Goal: Information Seeking & Learning: Learn about a topic

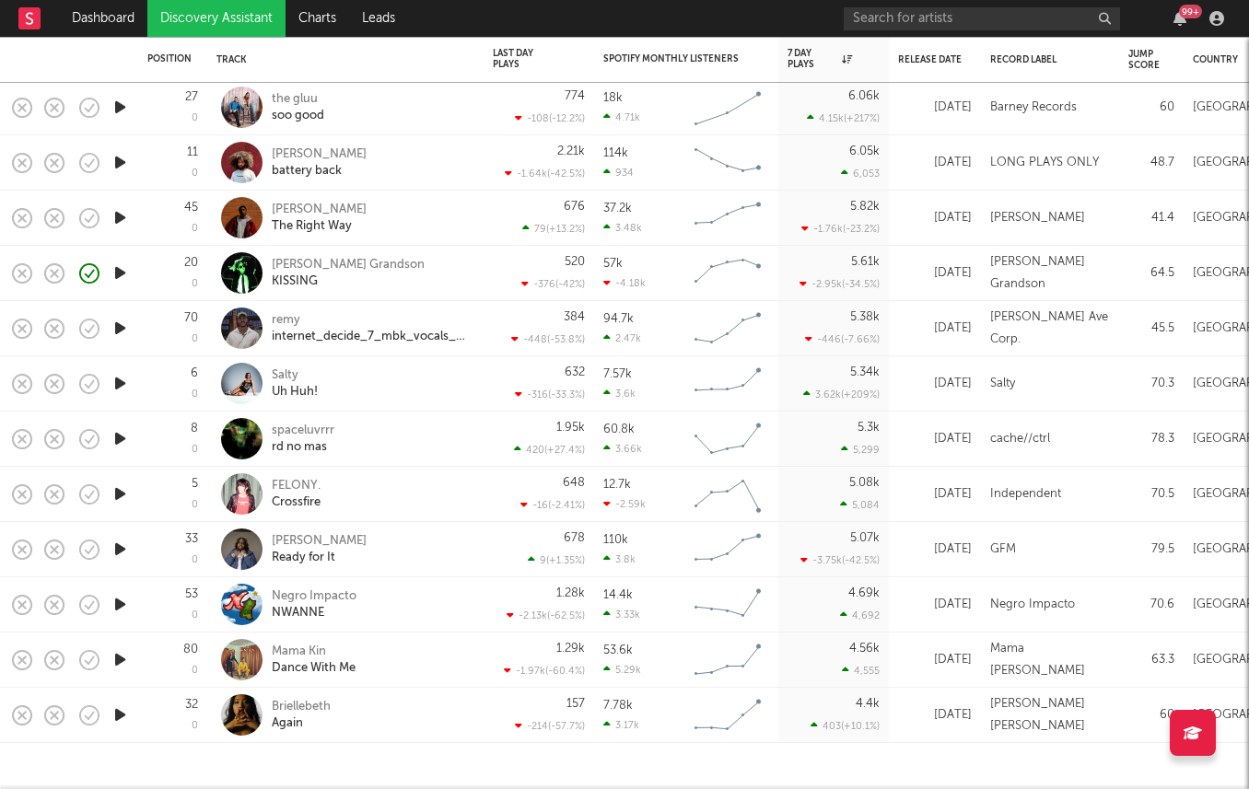
click at [1005, 31] on div "99 +" at bounding box center [1036, 18] width 387 height 37
click at [890, 23] on input "text" at bounding box center [981, 18] width 276 height 23
click at [122, 223] on icon "button" at bounding box center [119, 217] width 19 height 23
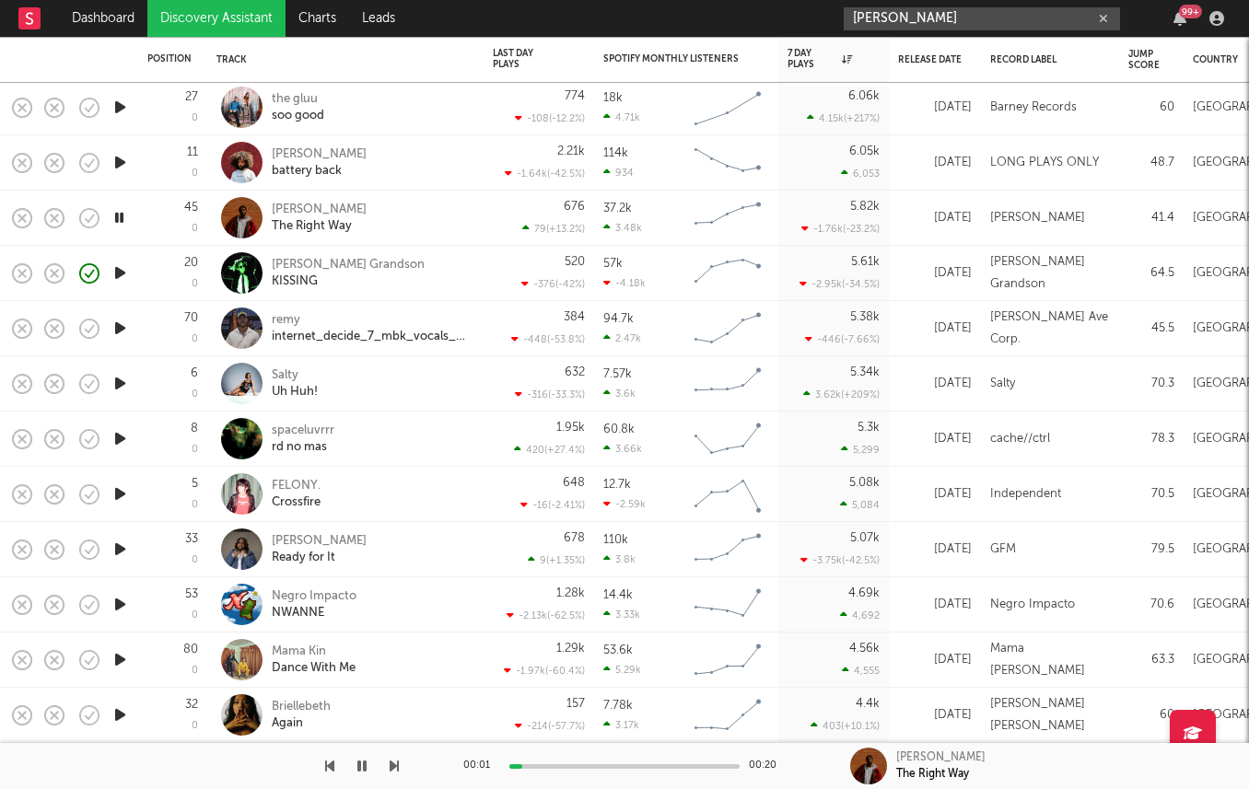
click at [924, 23] on input "grant steller" at bounding box center [981, 18] width 276 height 23
type input "grant steller"
click at [281, 205] on div "[PERSON_NAME]" at bounding box center [319, 210] width 95 height 17
click at [948, 17] on input "grant steller" at bounding box center [981, 18] width 276 height 23
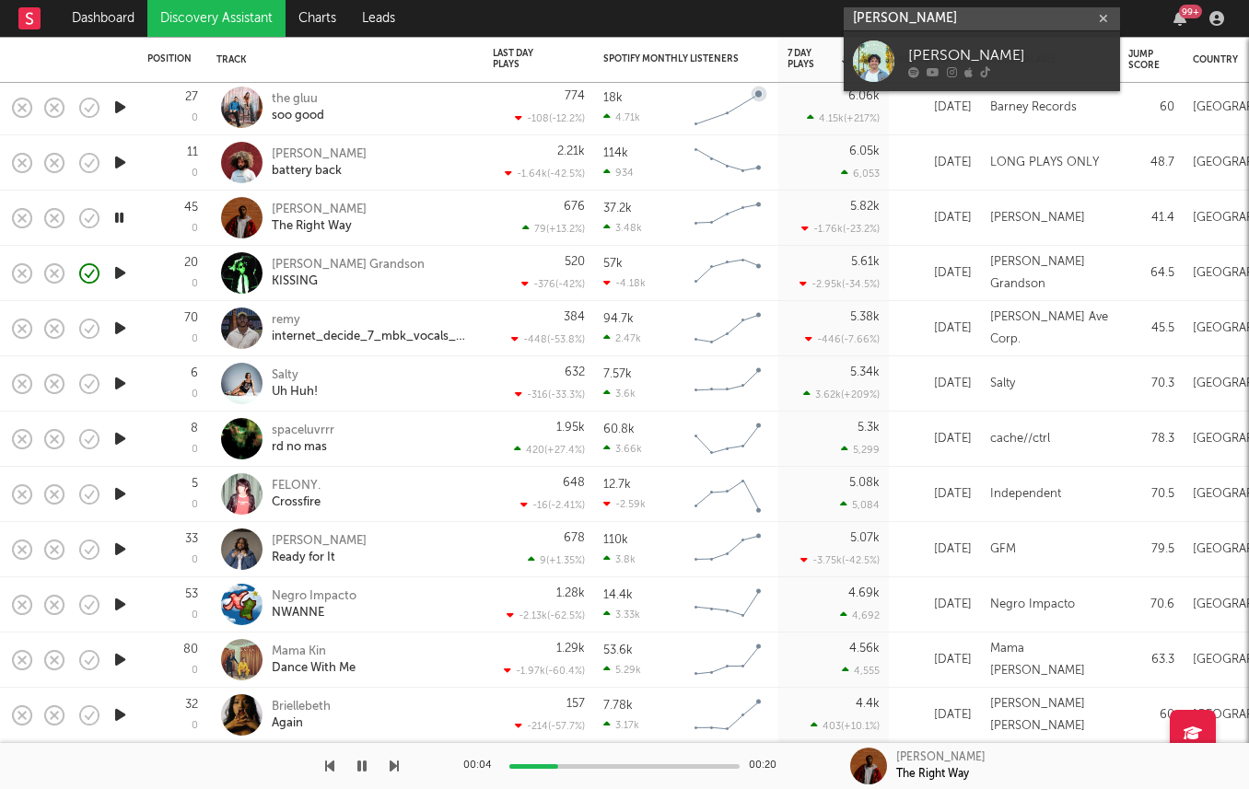
click at [948, 17] on input "grant steller" at bounding box center [981, 18] width 276 height 23
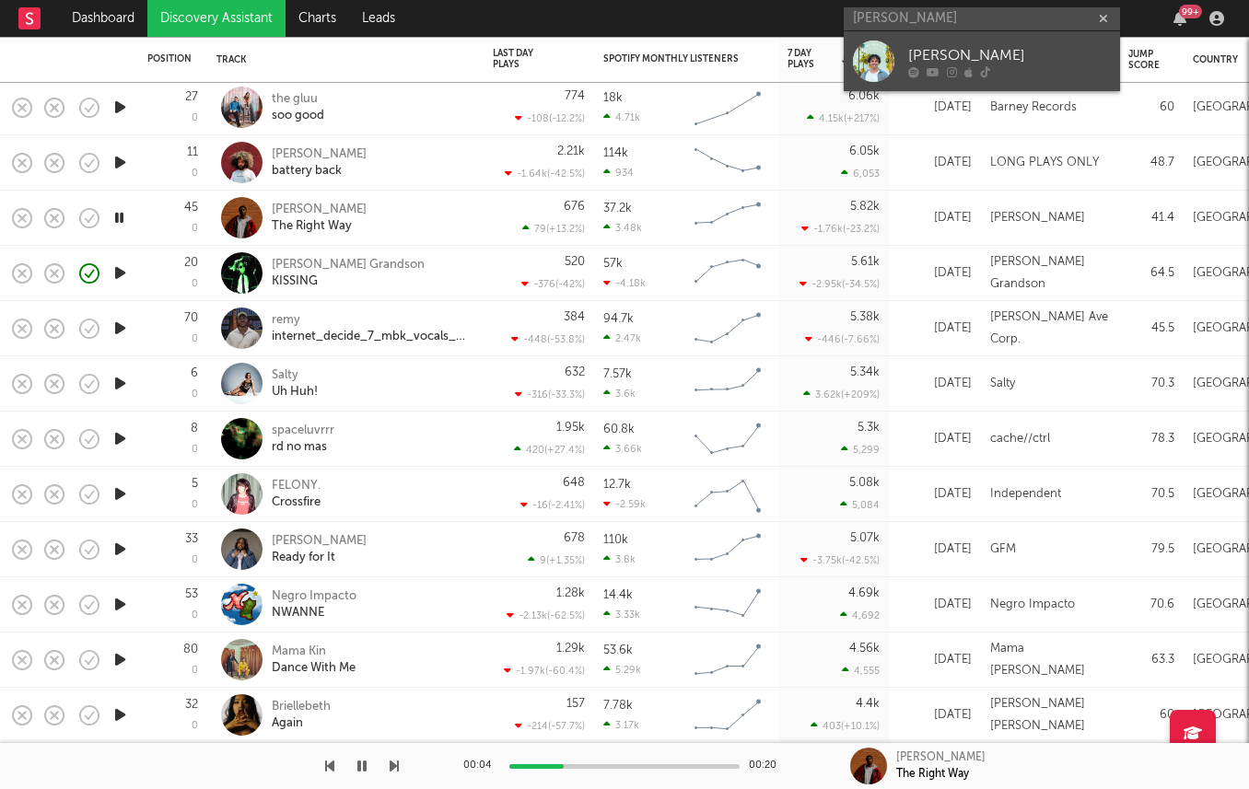
click at [941, 47] on div "Grant Steller" at bounding box center [1009, 55] width 203 height 22
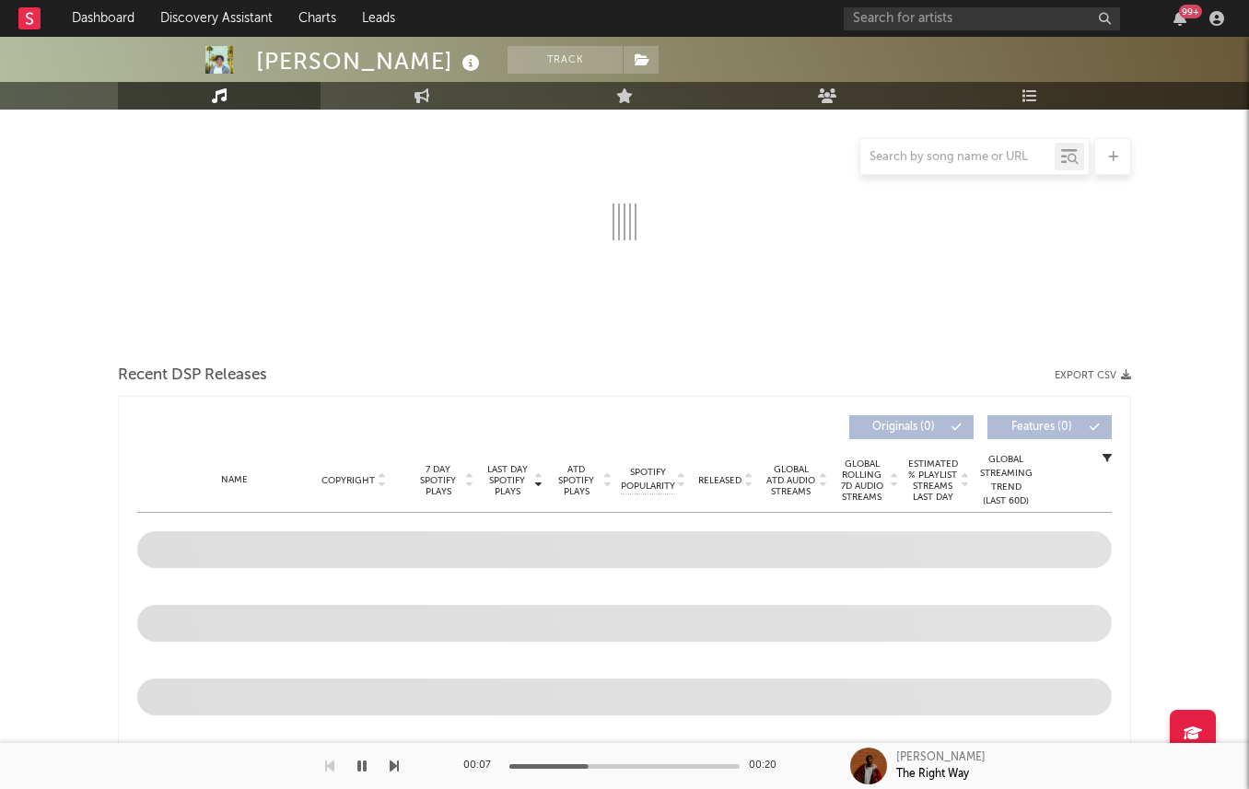
select select "1w"
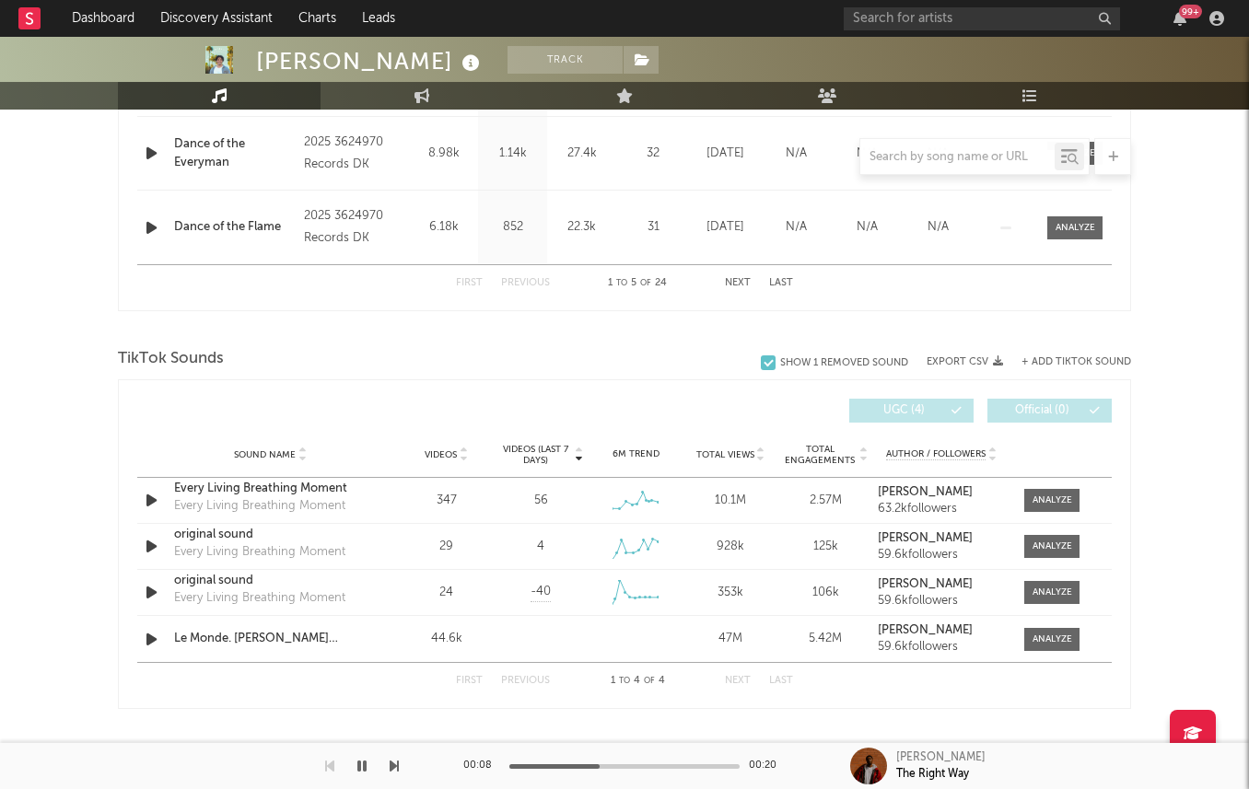
scroll to position [1044, 0]
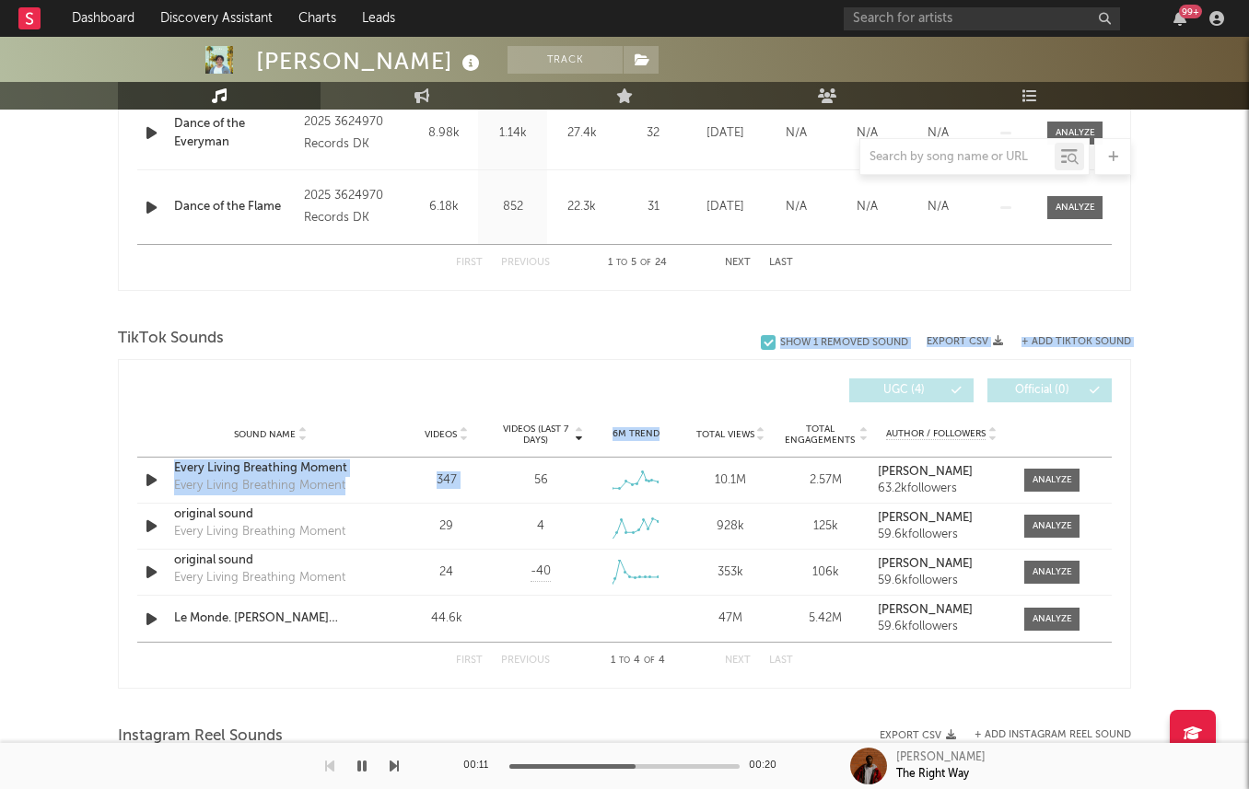
drag, startPoint x: 532, startPoint y: 472, endPoint x: 517, endPoint y: 351, distance: 122.5
click at [517, 351] on div "TikTok Sounds Show 1 Removed Sound Export CSV + Add TikTok Sound Videos (last 7…" at bounding box center [624, 506] width 1013 height 366
click at [517, 351] on div "TikTok Sounds" at bounding box center [624, 338] width 1013 height 31
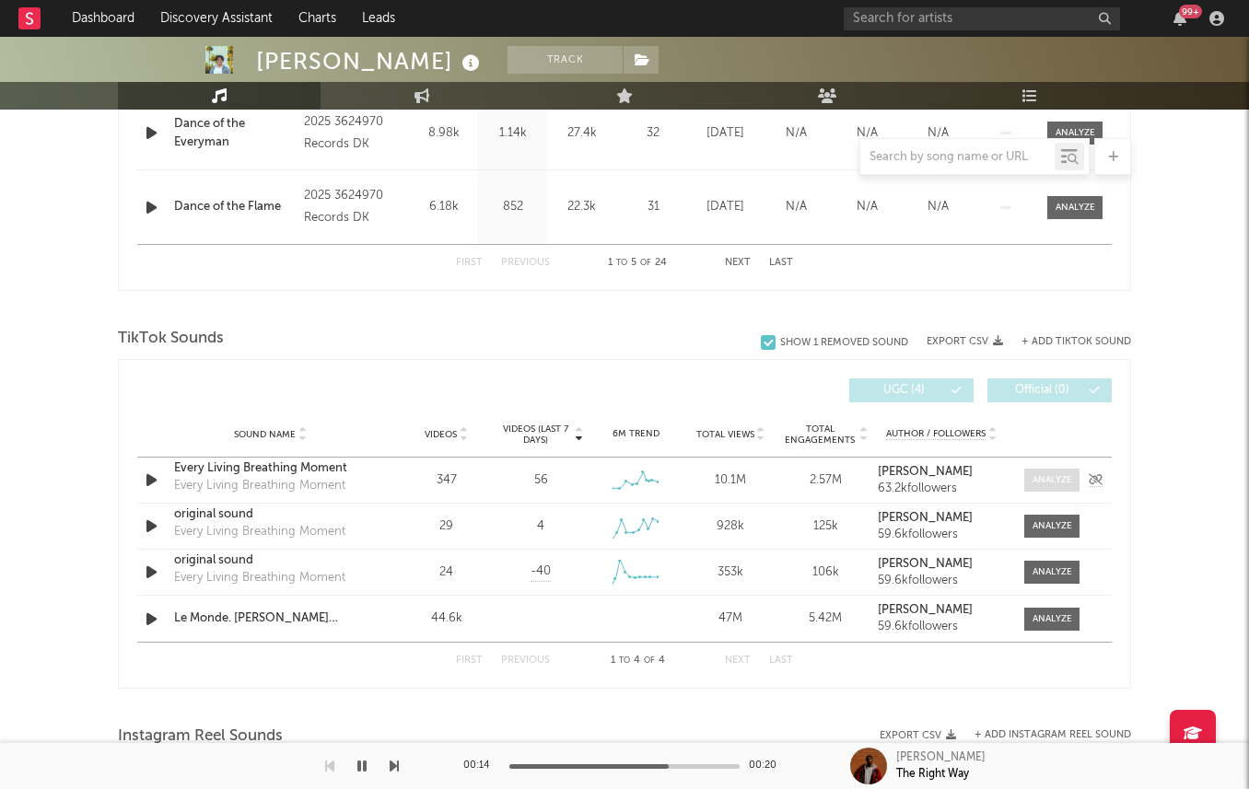
click at [1058, 473] on div at bounding box center [1052, 480] width 40 height 14
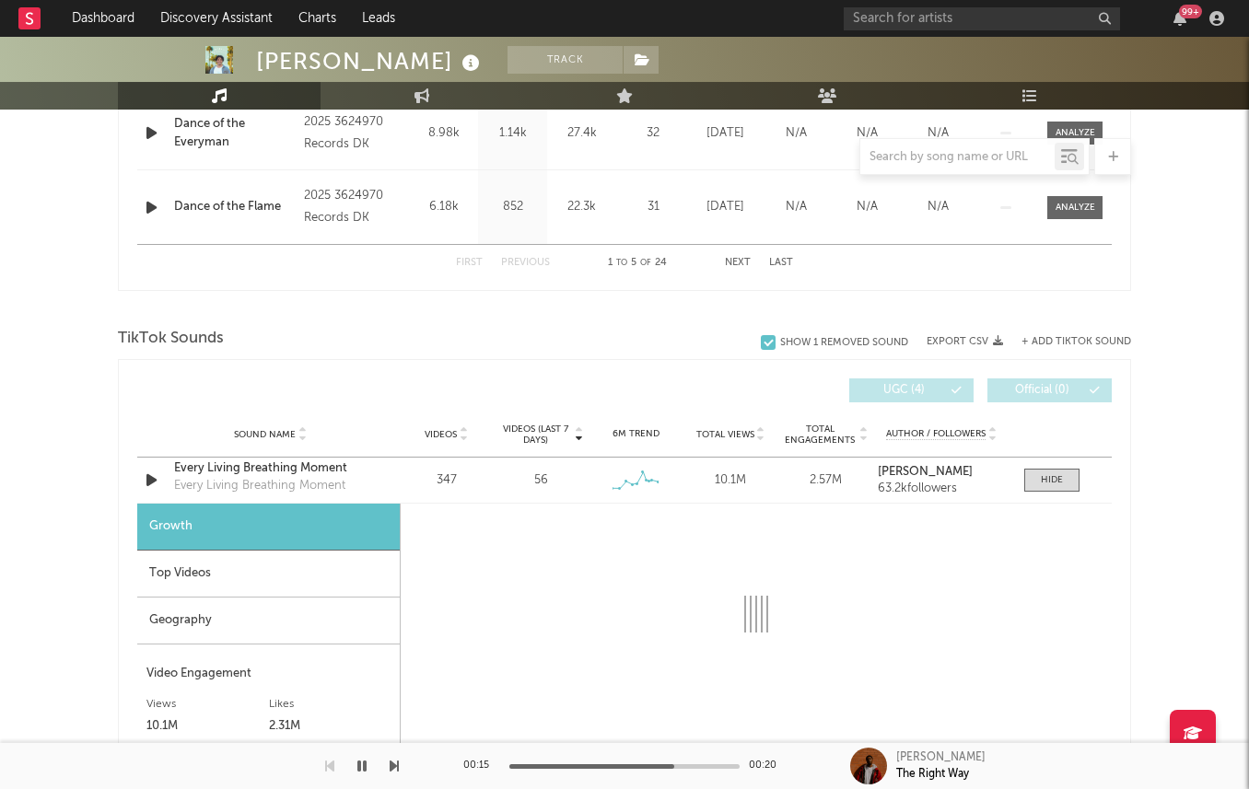
select select "1w"
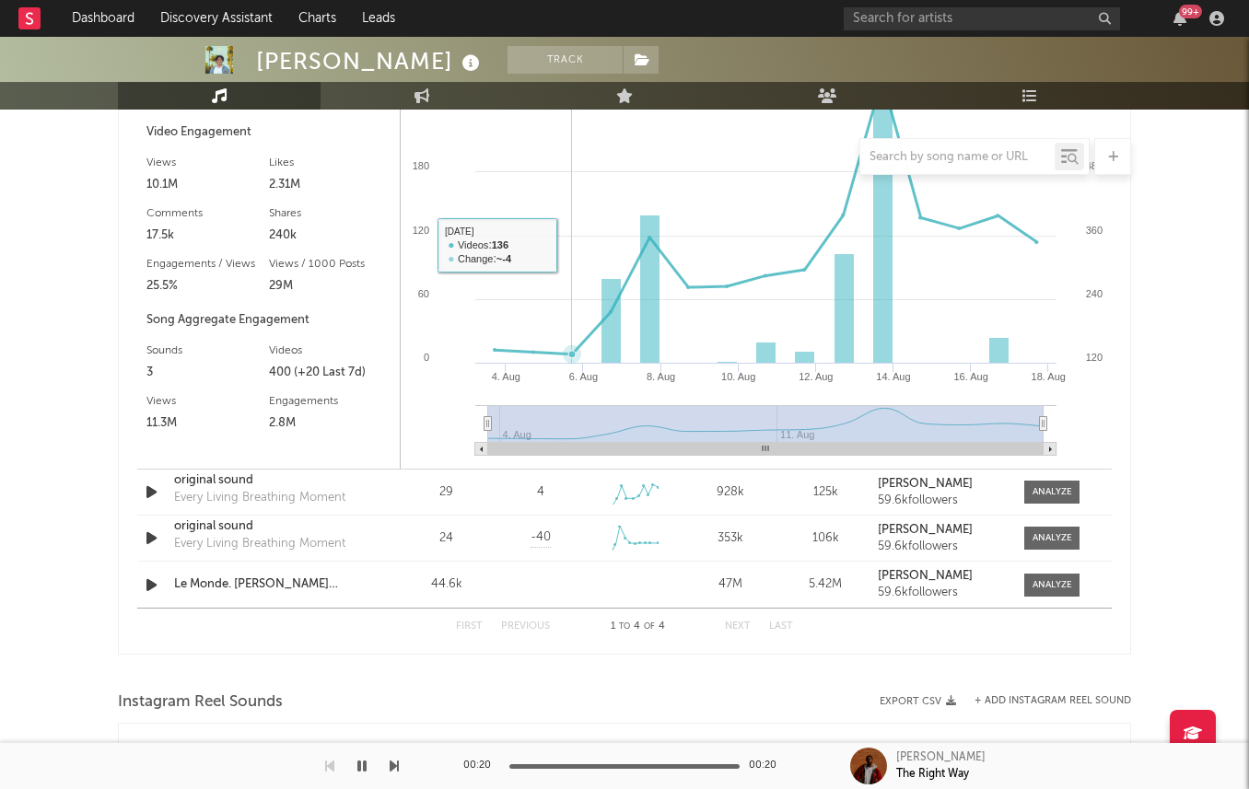
scroll to position [1726, 0]
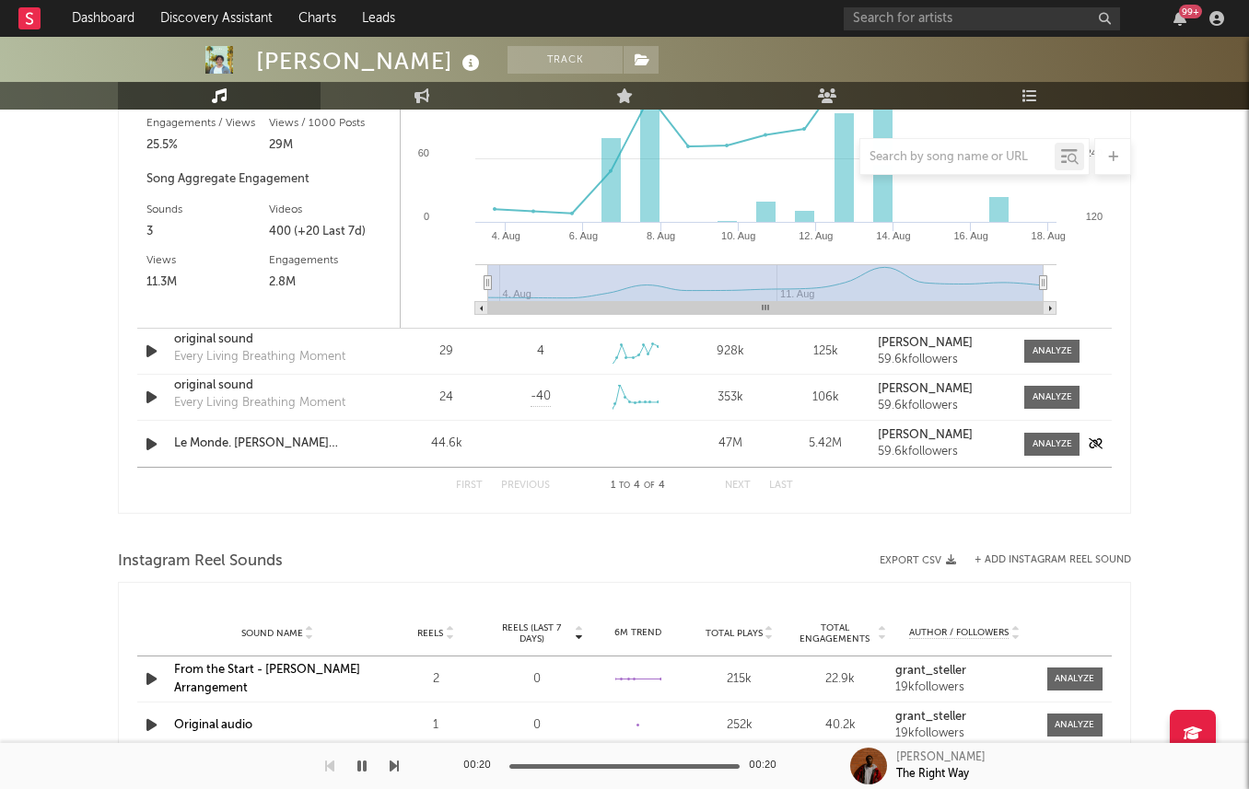
click at [145, 437] on icon "button" at bounding box center [151, 444] width 19 height 23
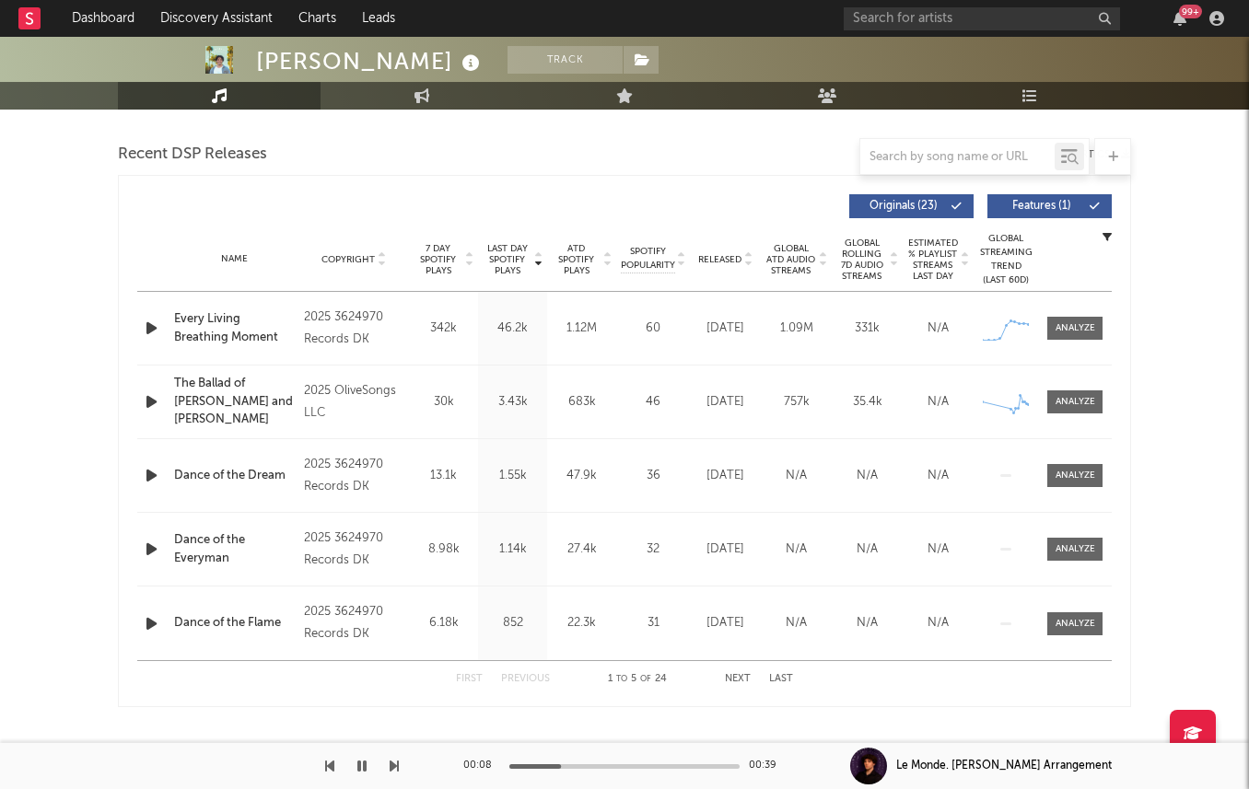
scroll to position [643, 0]
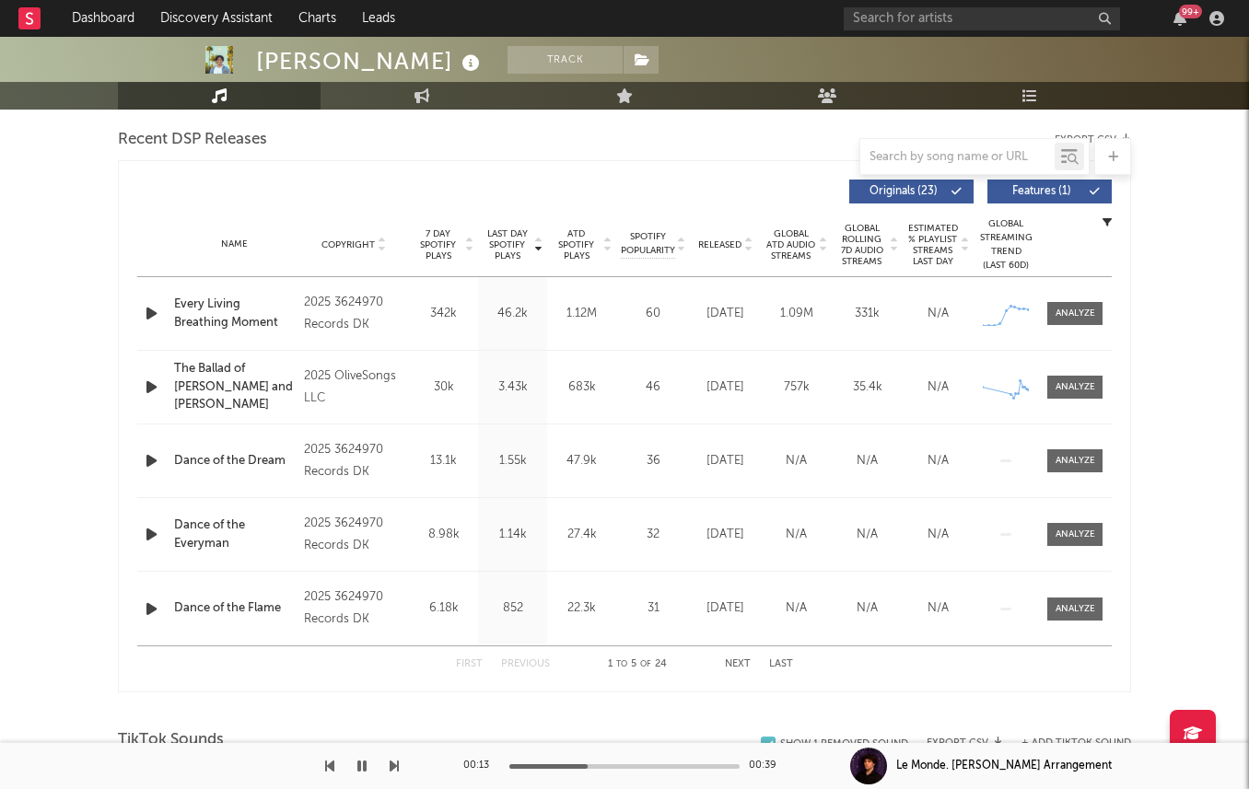
click at [441, 252] on span "7 Day Spotify Plays" at bounding box center [437, 244] width 49 height 33
click at [512, 251] on span "Last Day Spotify Plays" at bounding box center [506, 244] width 49 height 33
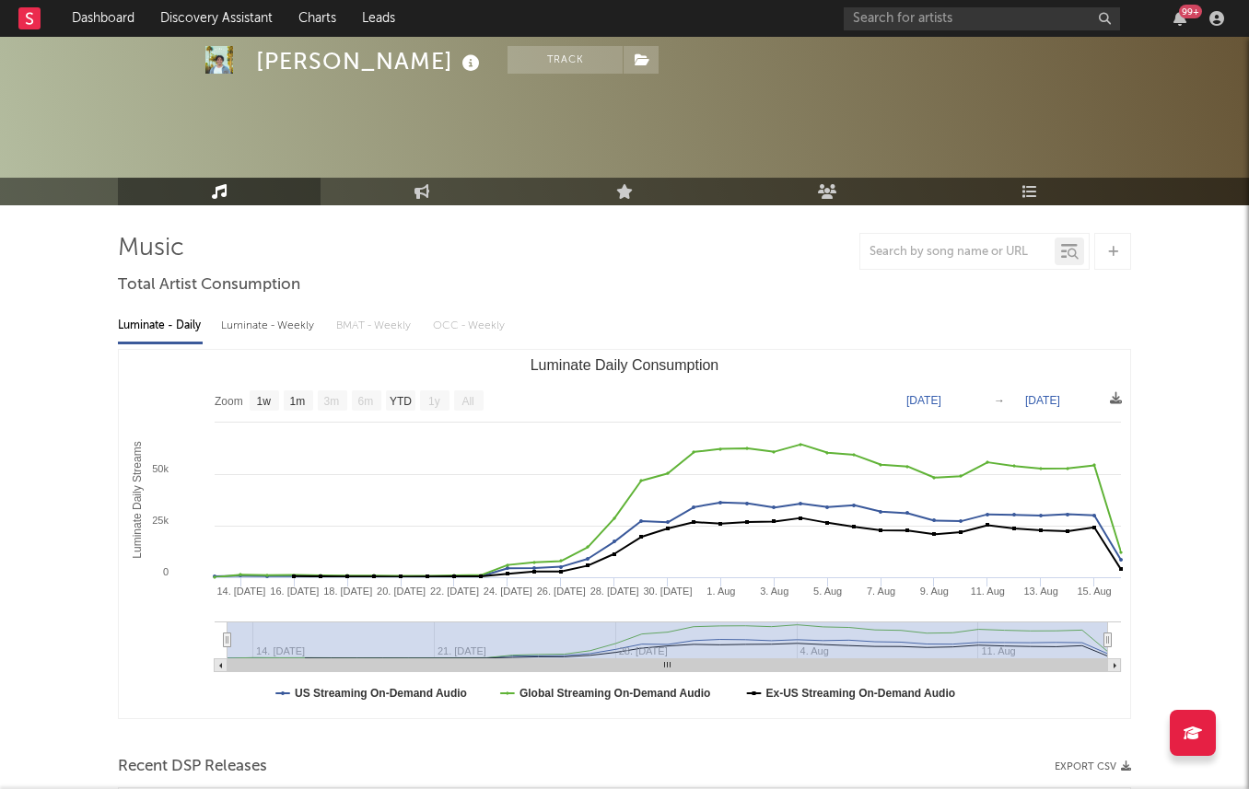
scroll to position [0, 0]
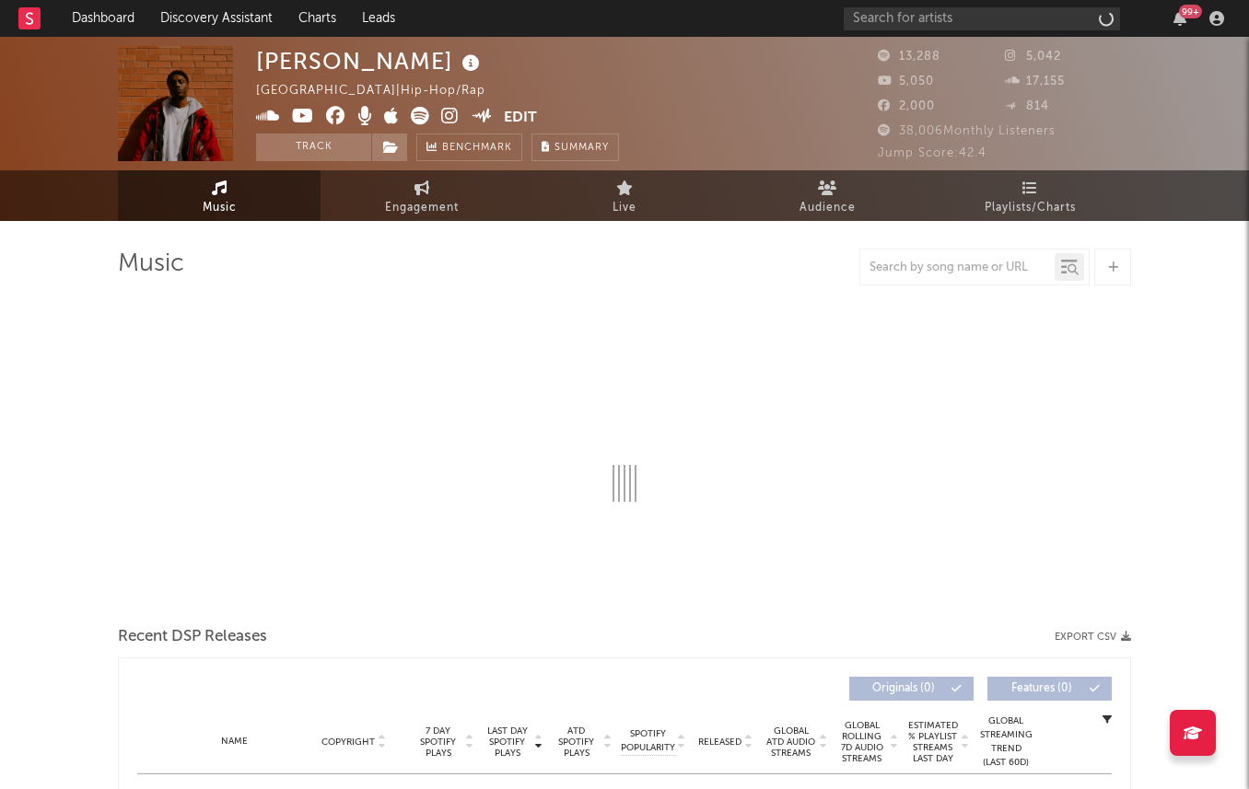
select select "6m"
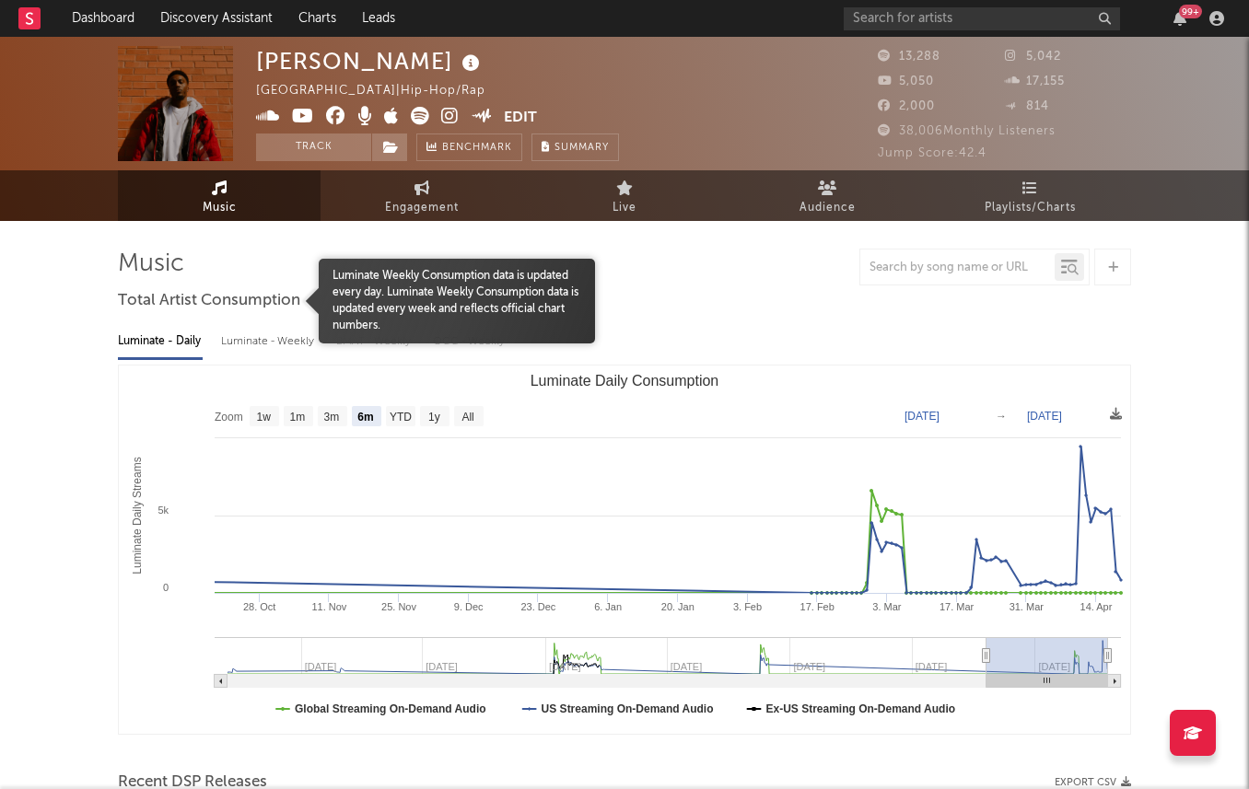
click at [284, 321] on div at bounding box center [218, 301] width 201 height 85
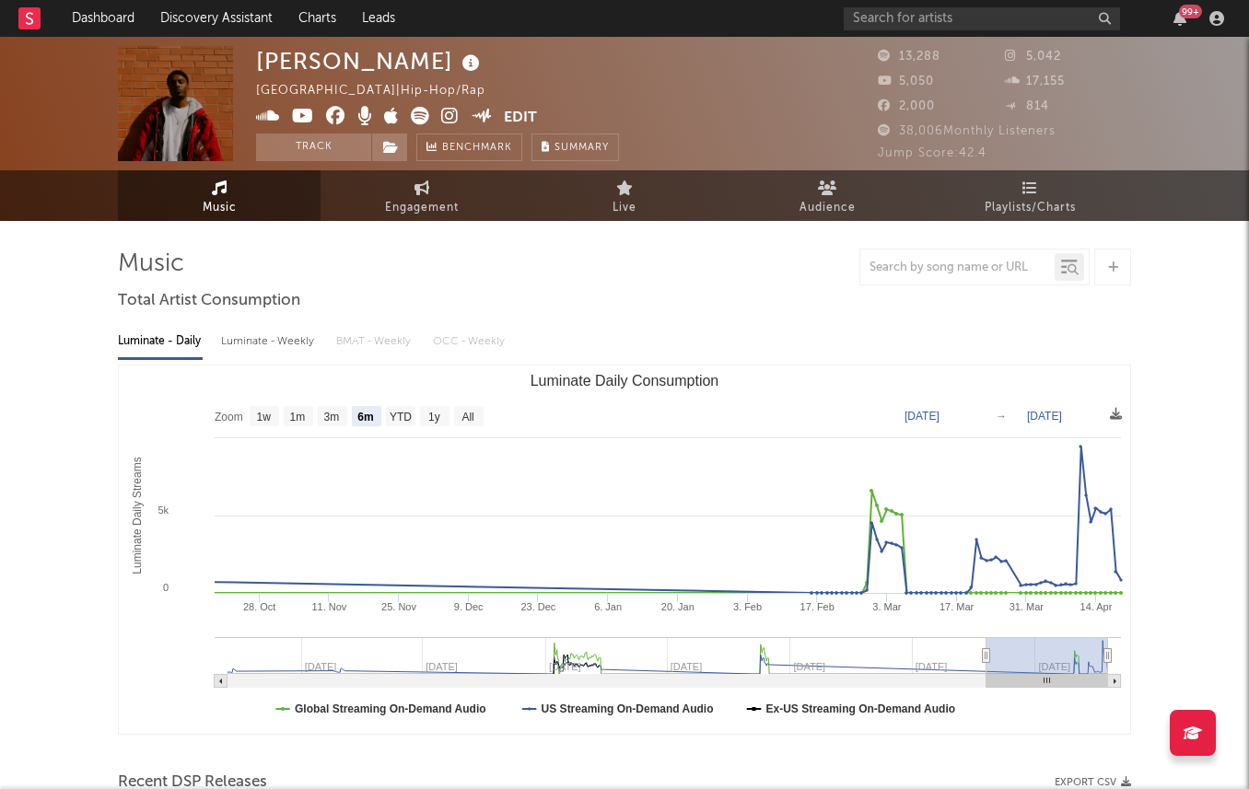
click at [283, 336] on div "Luminate - Weekly" at bounding box center [269, 341] width 97 height 31
select select "6m"
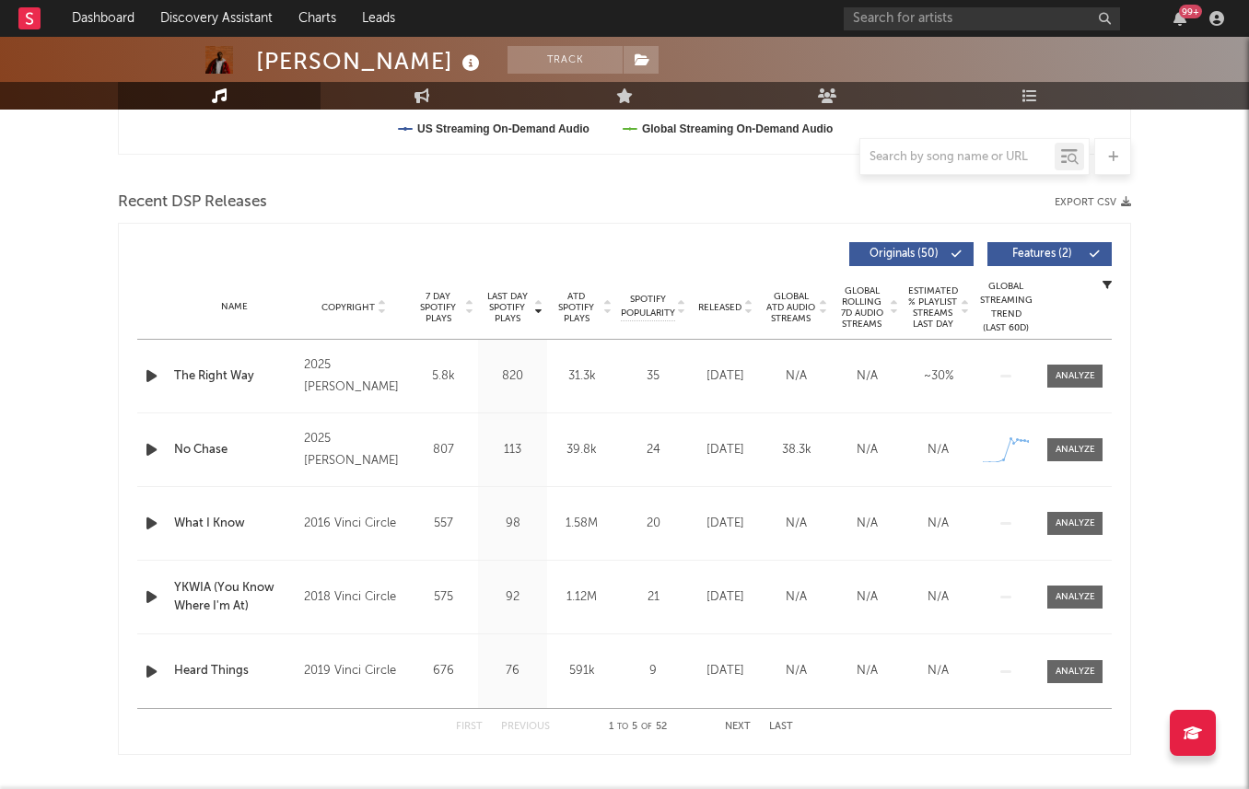
scroll to position [715, 0]
